Goal: Find specific page/section: Find specific page/section

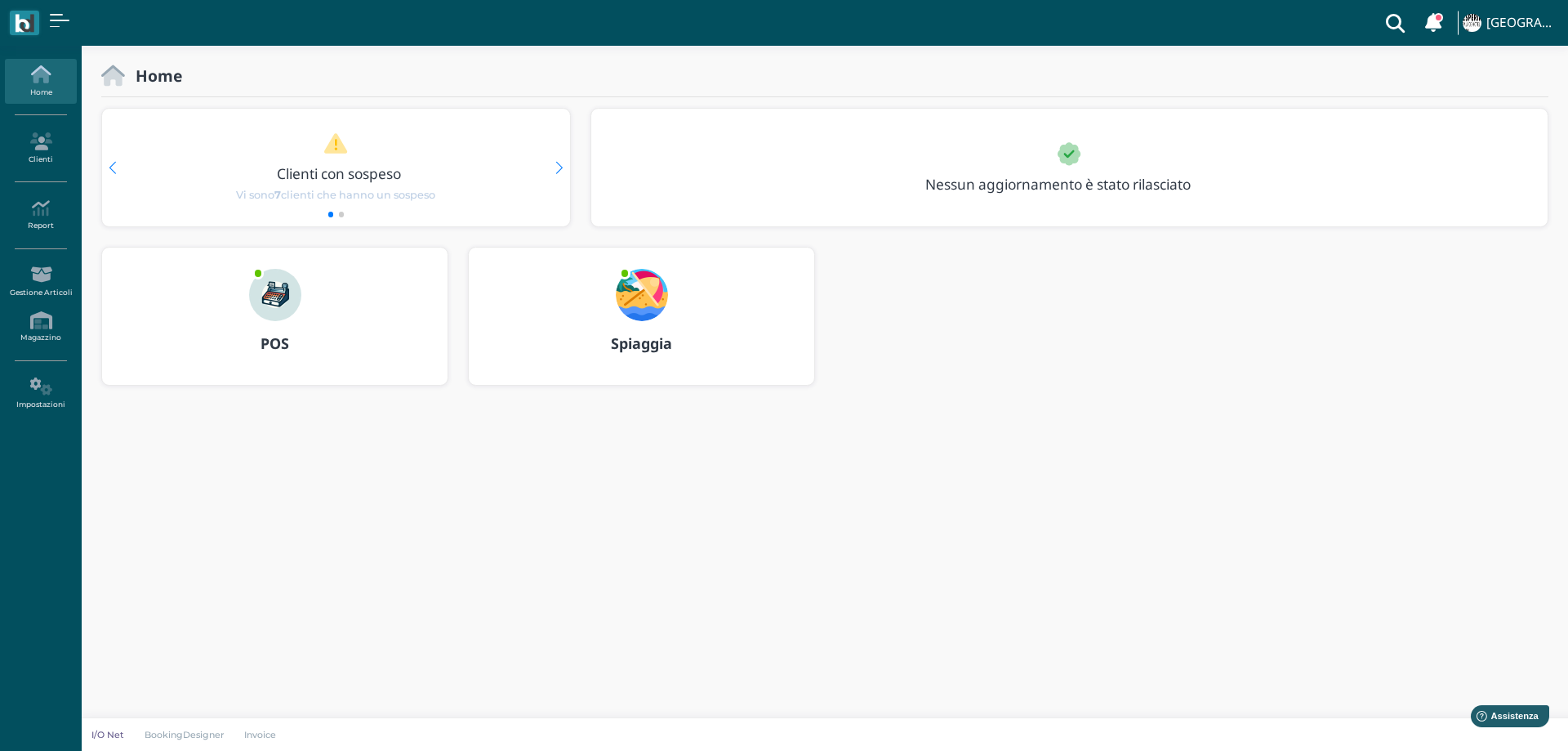
click at [648, 296] on img at bounding box center [642, 295] width 52 height 52
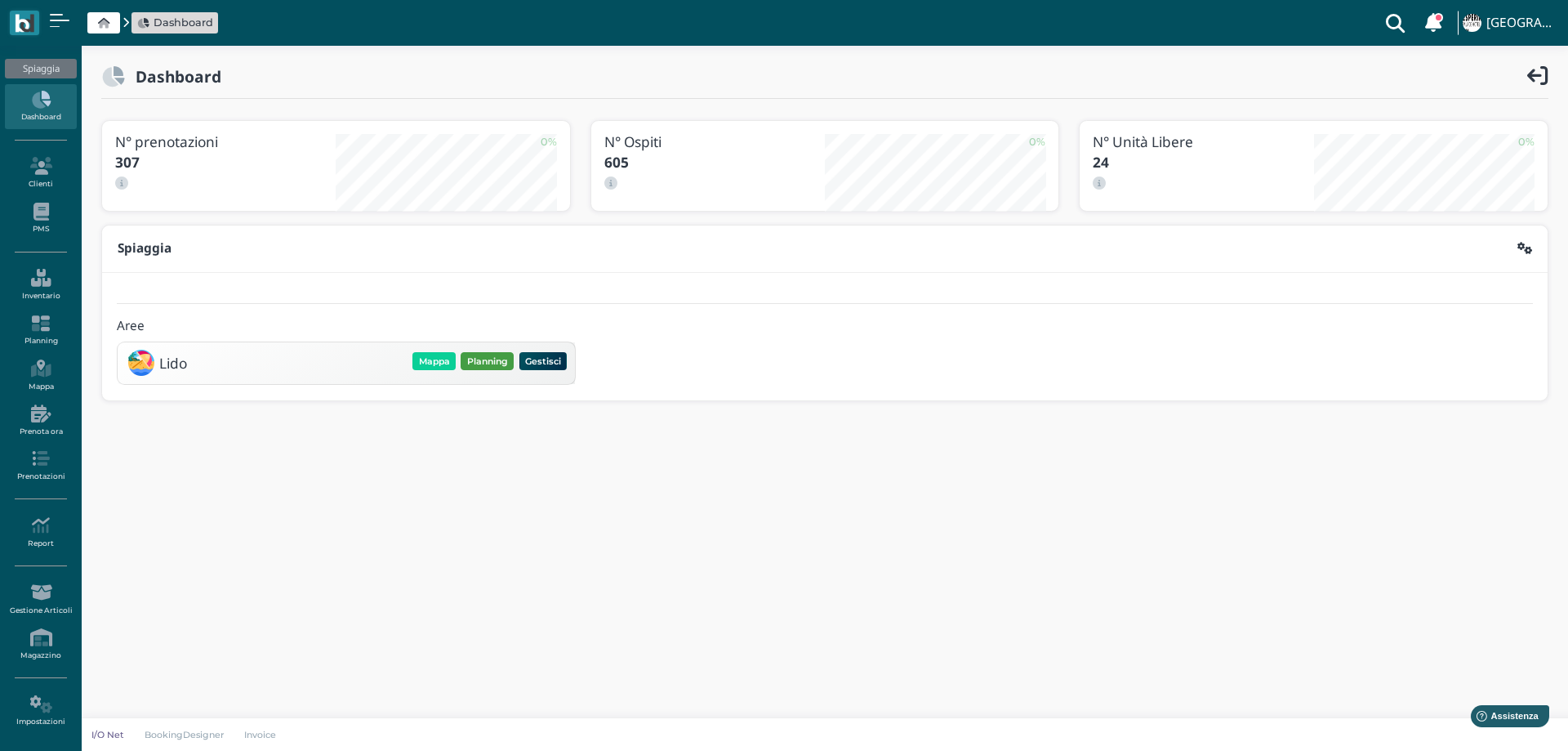
click at [490, 369] on button "Planning" at bounding box center [487, 361] width 53 height 18
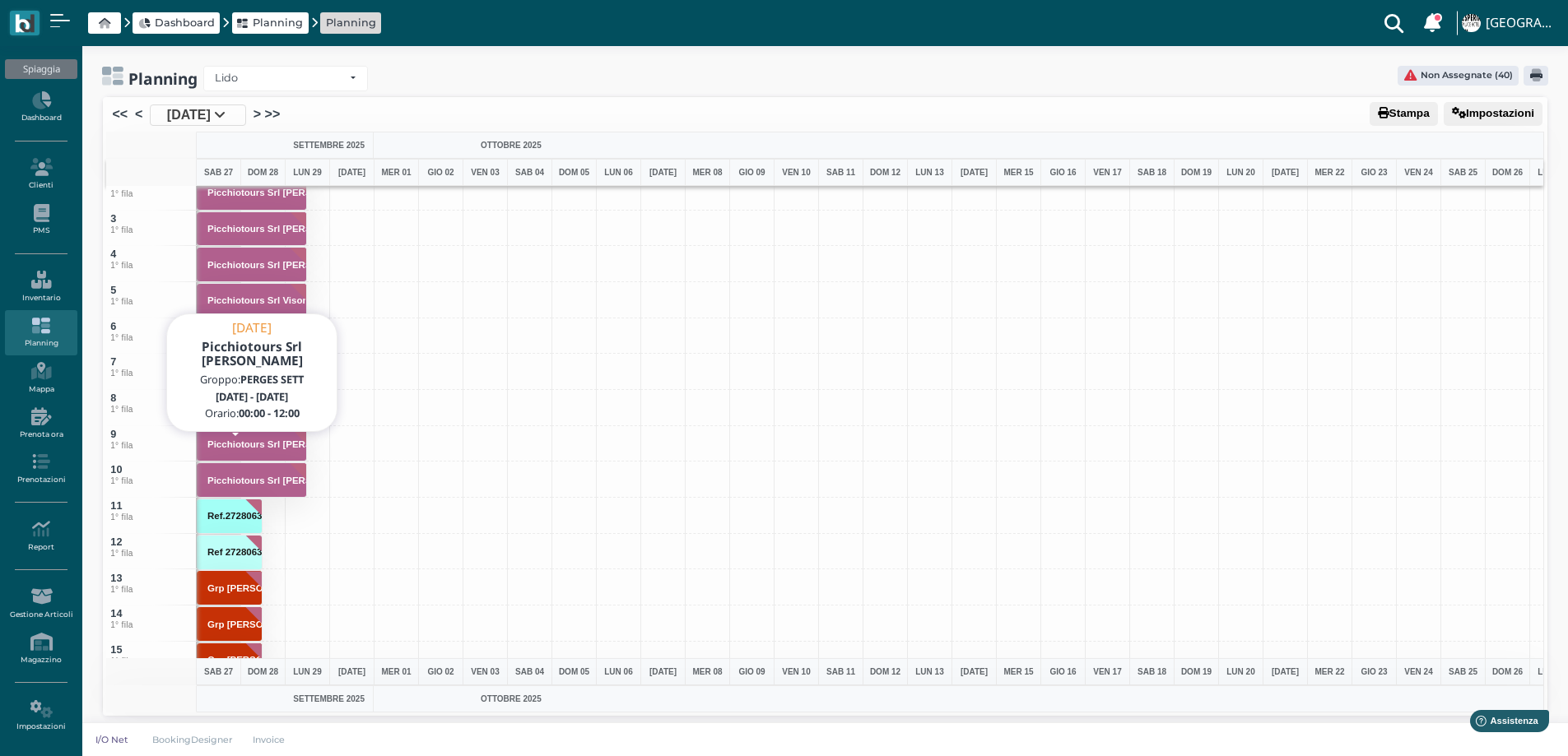
scroll to position [82, 0]
